Goal: Information Seeking & Learning: Learn about a topic

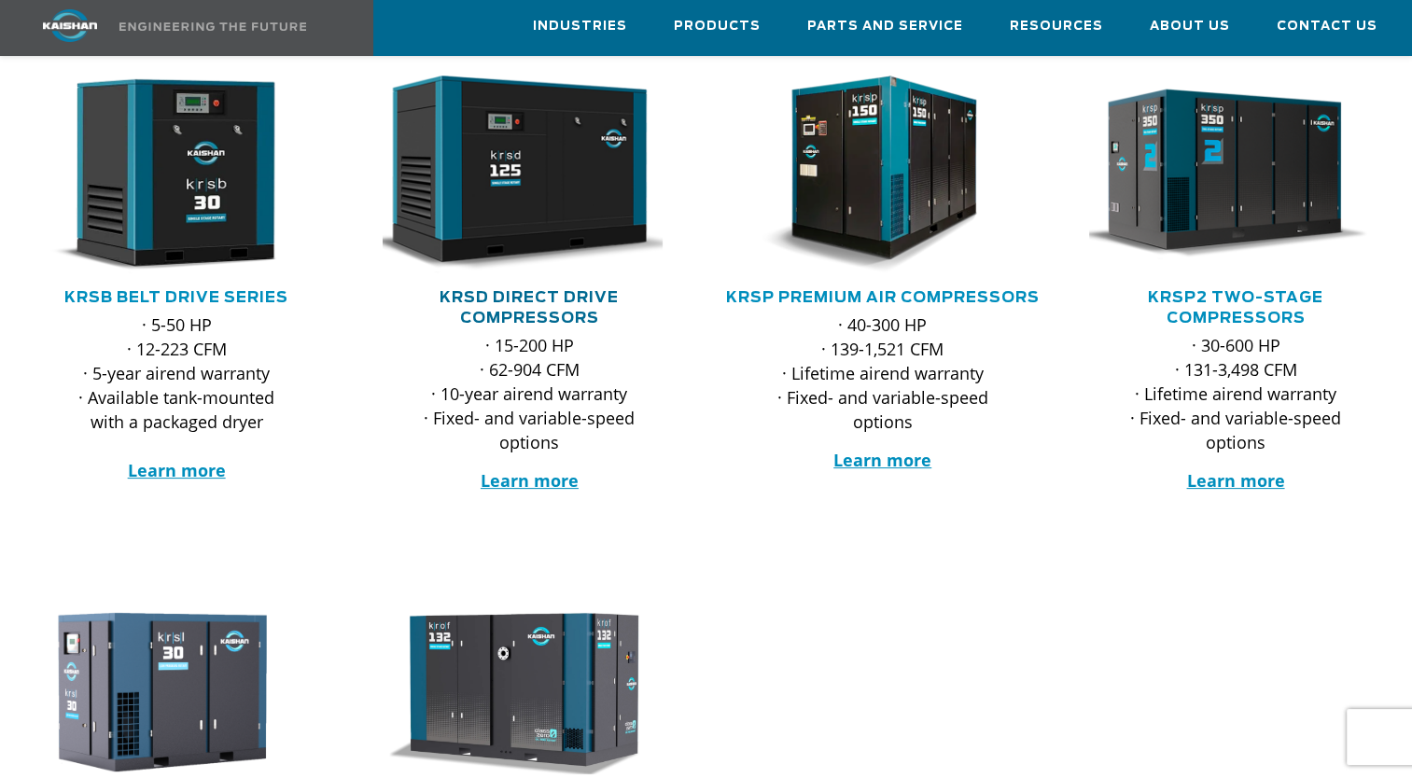
scroll to position [373, 0]
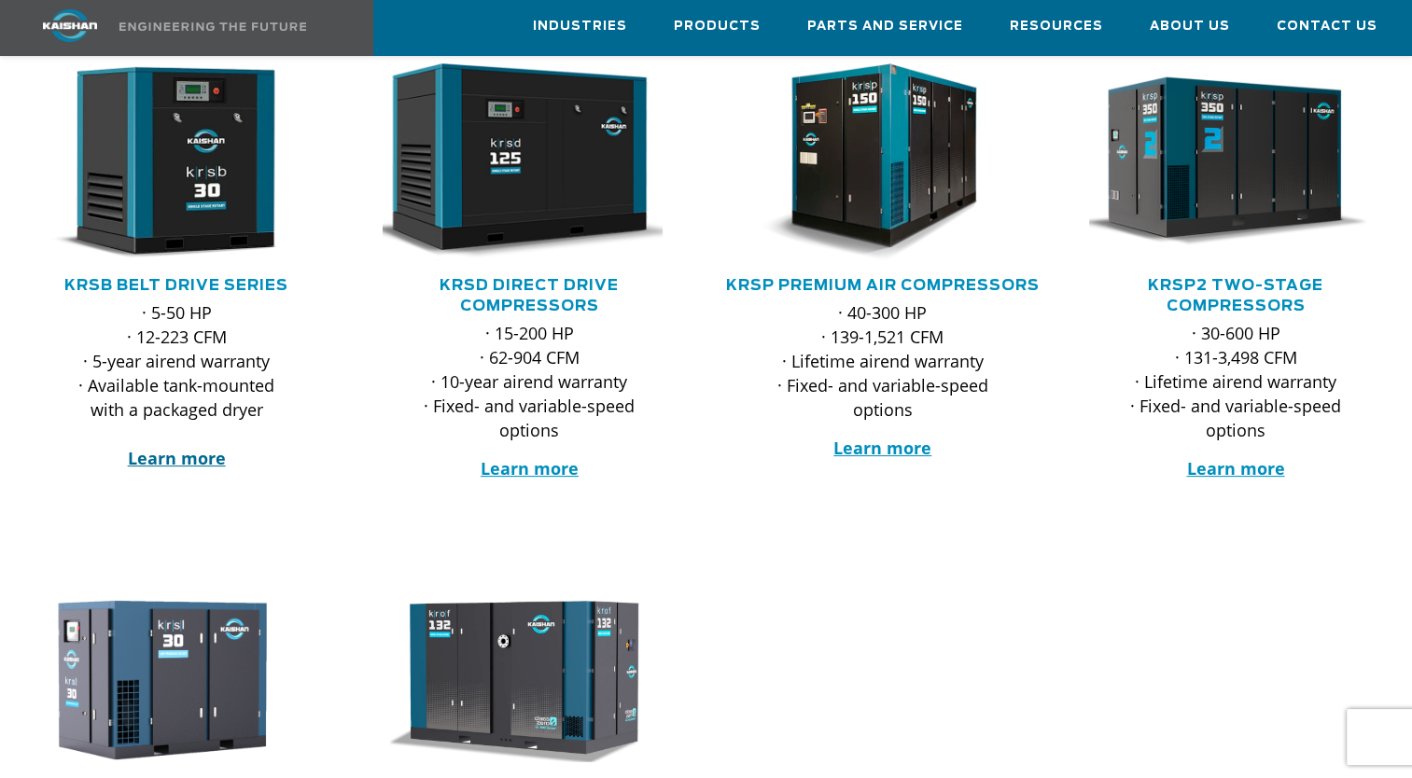
click at [213, 447] on strong "Learn more" at bounding box center [177, 458] width 98 height 22
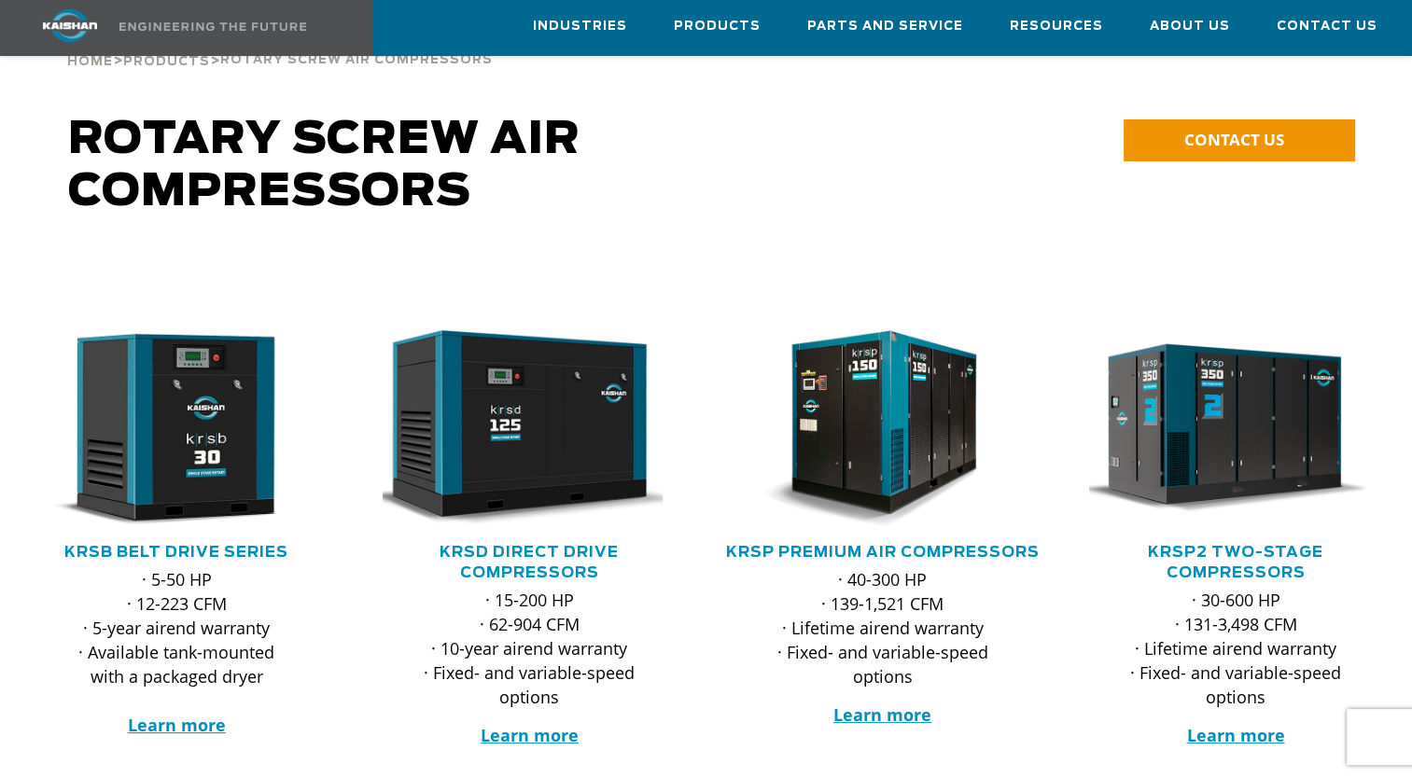
scroll to position [0, 0]
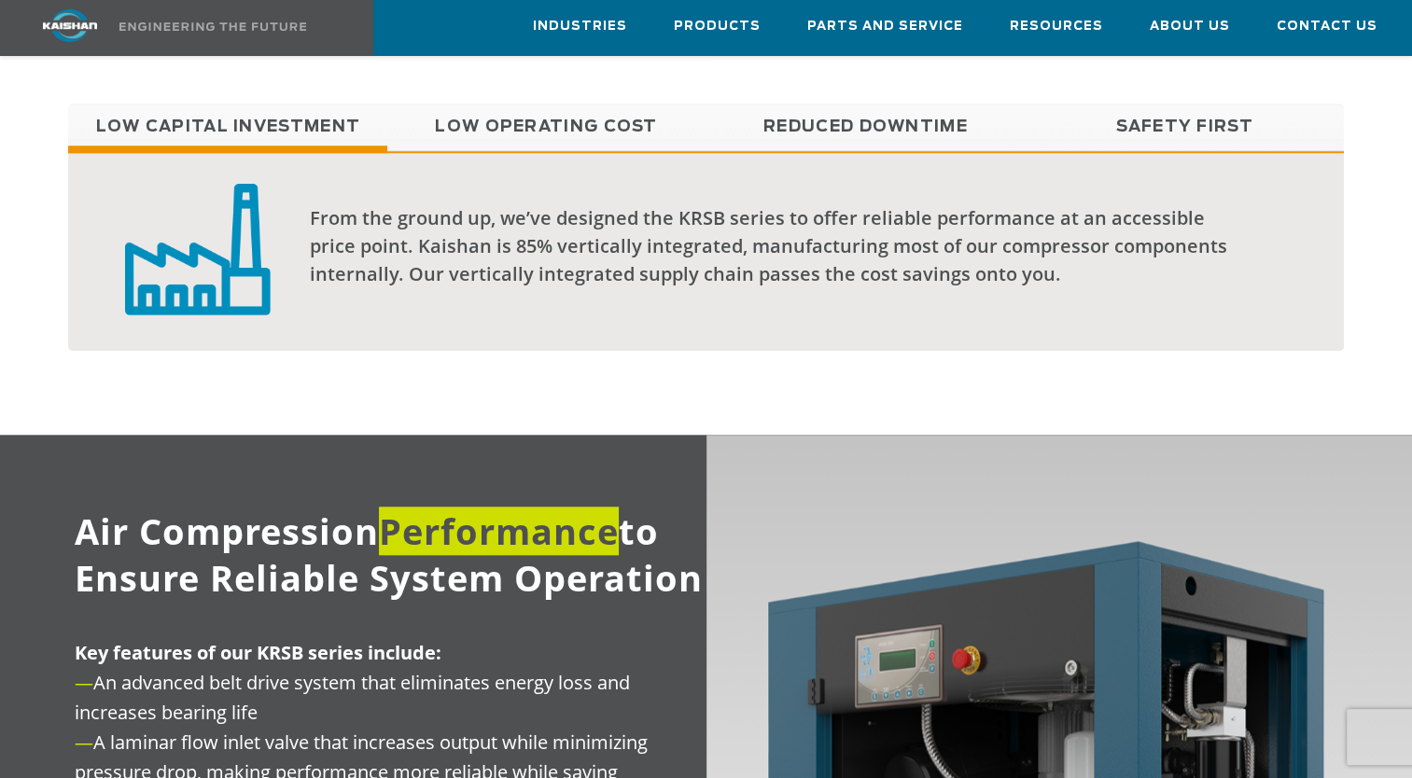
scroll to position [1306, 0]
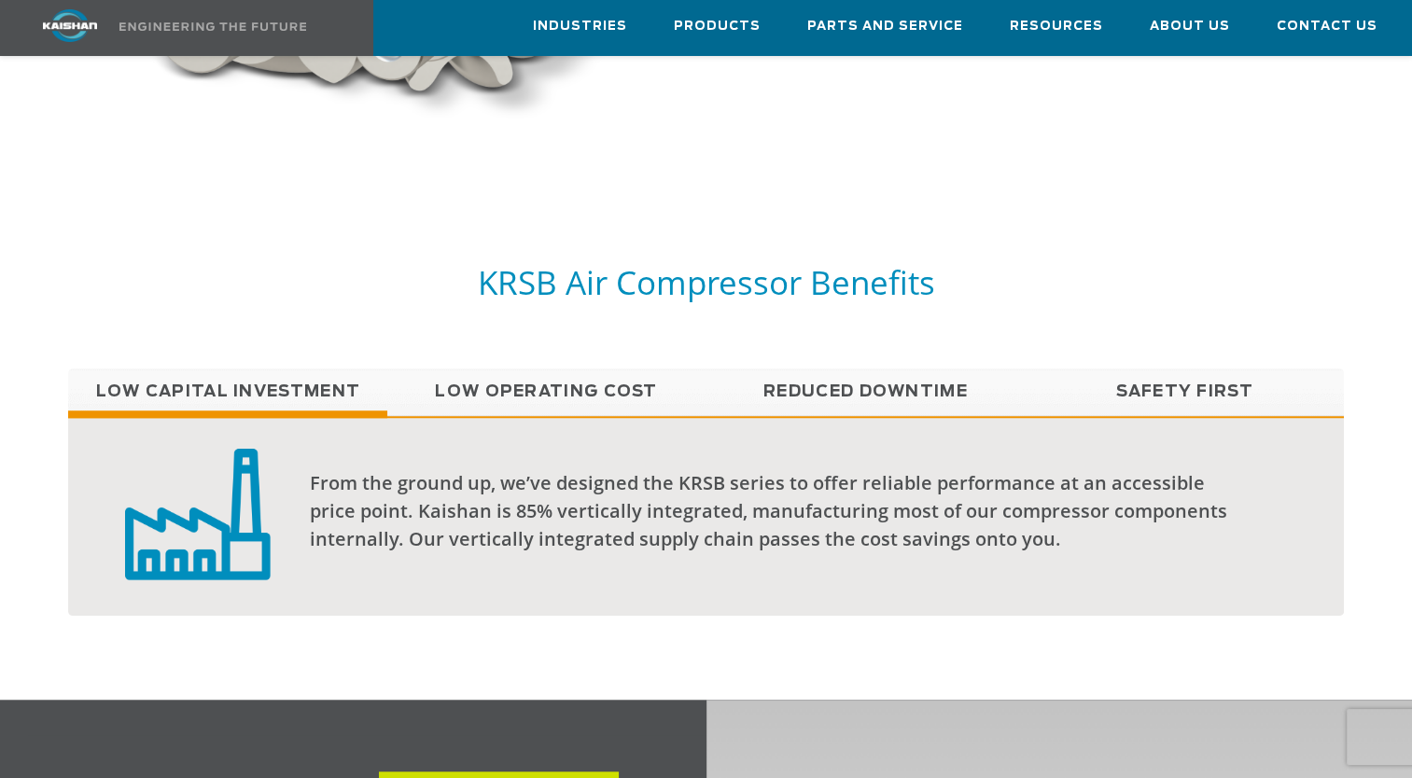
click at [536, 369] on link "Low Operating Cost" at bounding box center [546, 392] width 319 height 47
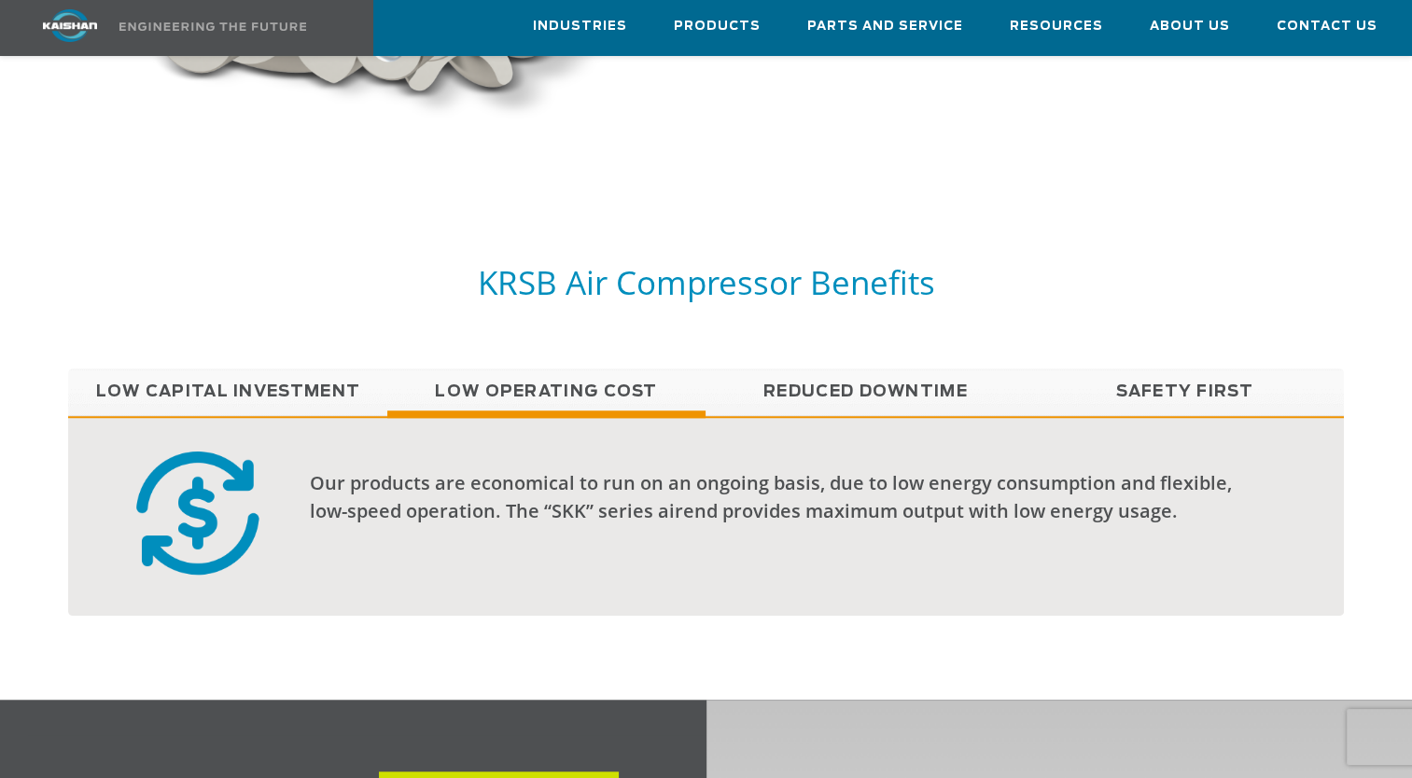
click at [278, 369] on link "Low Capital Investment" at bounding box center [227, 392] width 319 height 47
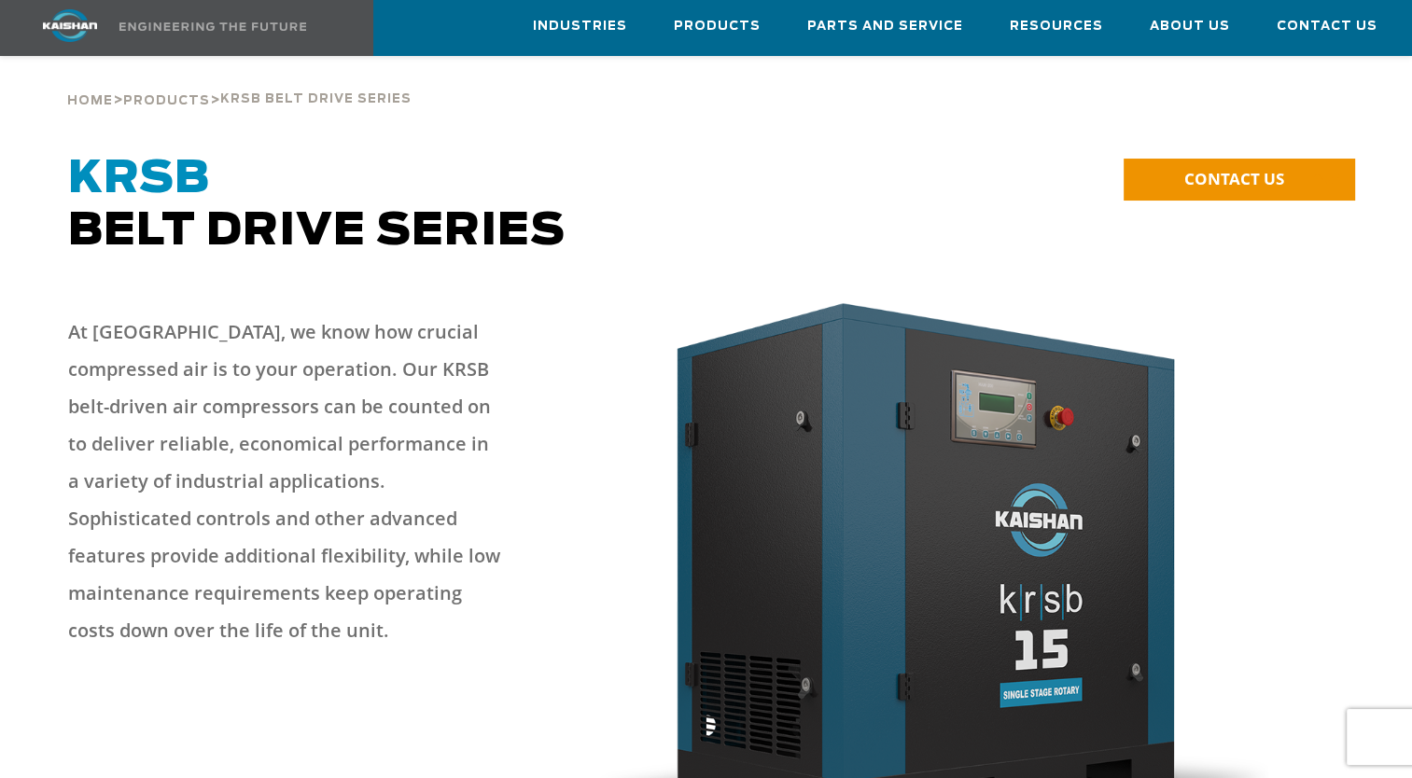
scroll to position [0, 0]
